Goal: Transaction & Acquisition: Purchase product/service

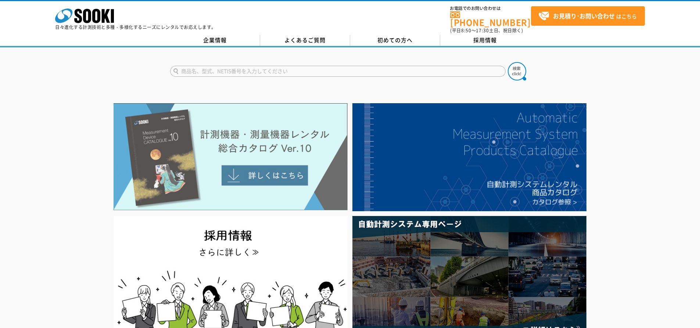
click at [259, 171] on img at bounding box center [231, 156] width 234 height 107
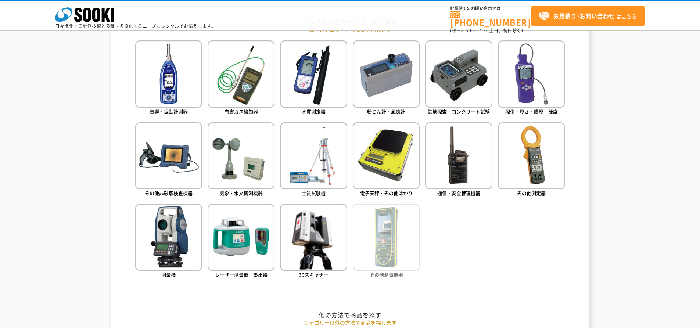
scroll to position [367, 0]
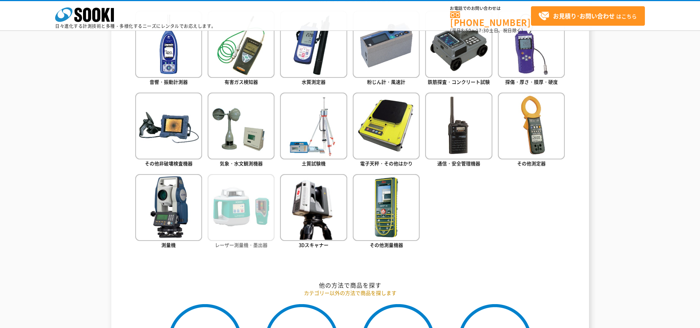
click at [240, 226] on img at bounding box center [241, 207] width 67 height 67
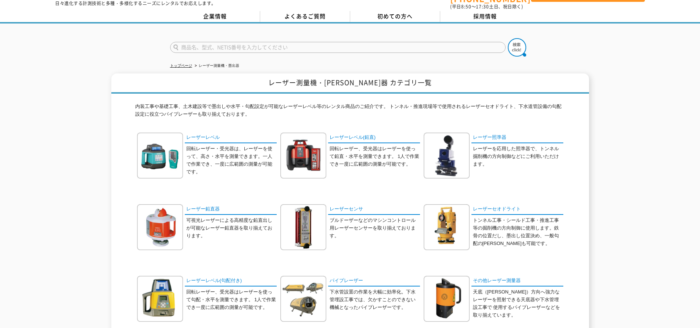
scroll to position [37, 0]
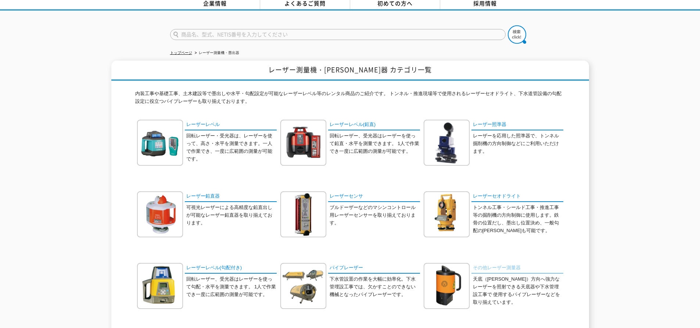
click at [495, 266] on link "その他レーザー測量器" at bounding box center [517, 268] width 92 height 11
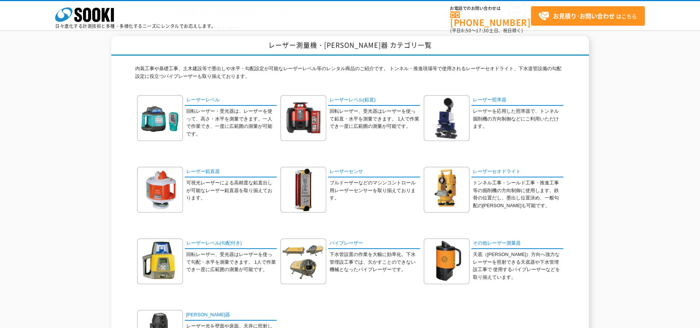
scroll to position [184, 0]
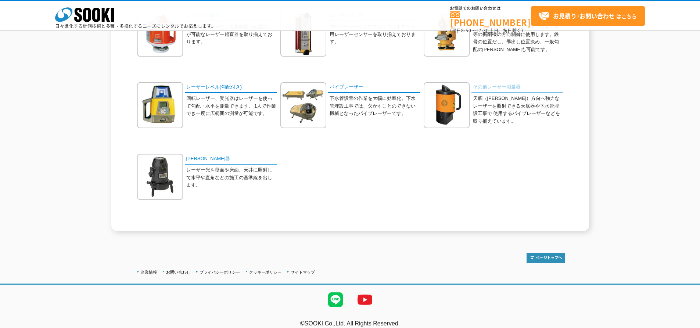
click at [499, 89] on link "その他レーザー測量器" at bounding box center [517, 87] width 92 height 11
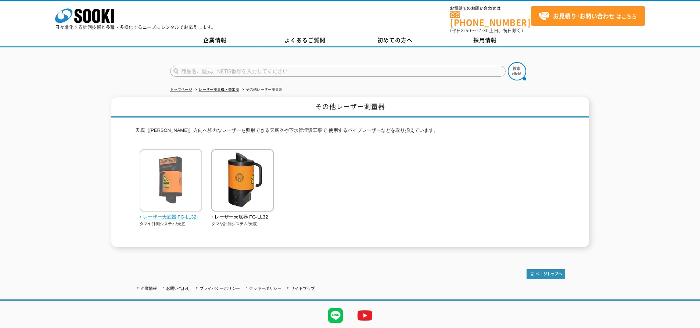
click at [175, 215] on span "レーザー天底器 FG-LL32+" at bounding box center [171, 218] width 63 height 8
click at [175, 214] on span "レーザー天底器 FG-LL32+" at bounding box center [171, 218] width 63 height 8
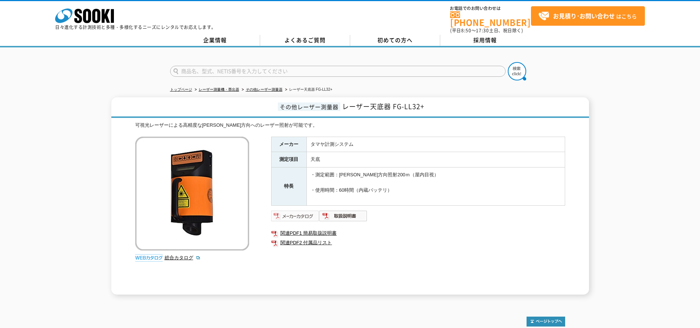
click at [302, 212] on img at bounding box center [295, 216] width 48 height 12
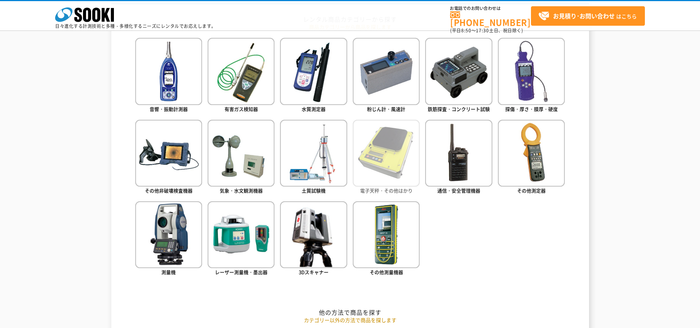
scroll to position [441, 0]
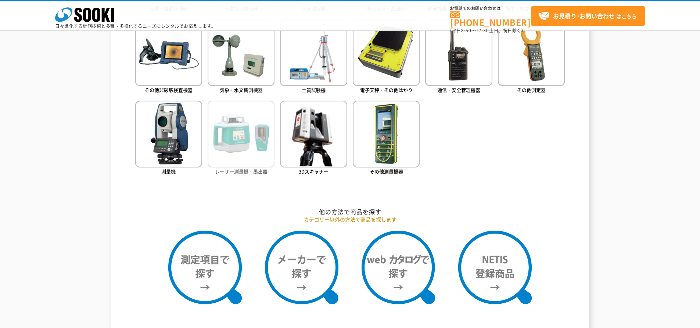
click at [234, 166] on img at bounding box center [241, 134] width 67 height 67
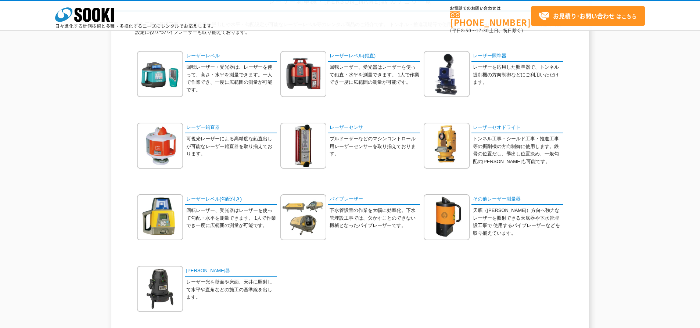
scroll to position [110, 0]
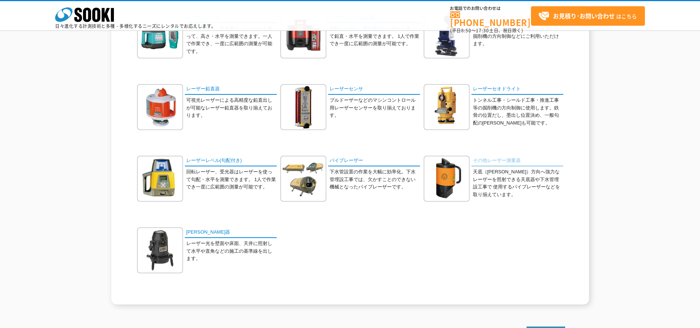
click at [504, 163] on link "その他レーザー測量器" at bounding box center [517, 161] width 92 height 11
